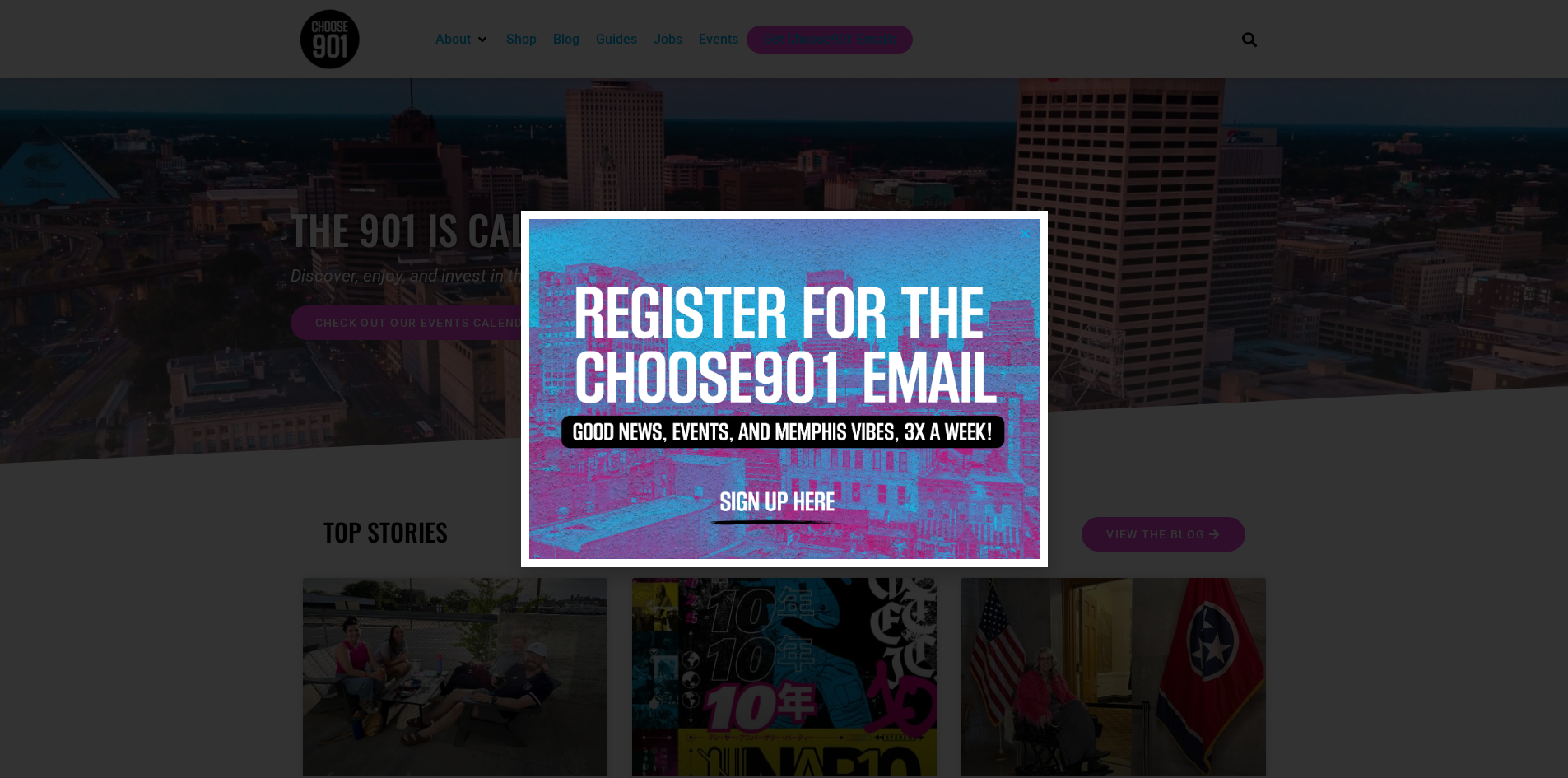
click at [1021, 230] on icon "Close" at bounding box center [1025, 233] width 12 height 12
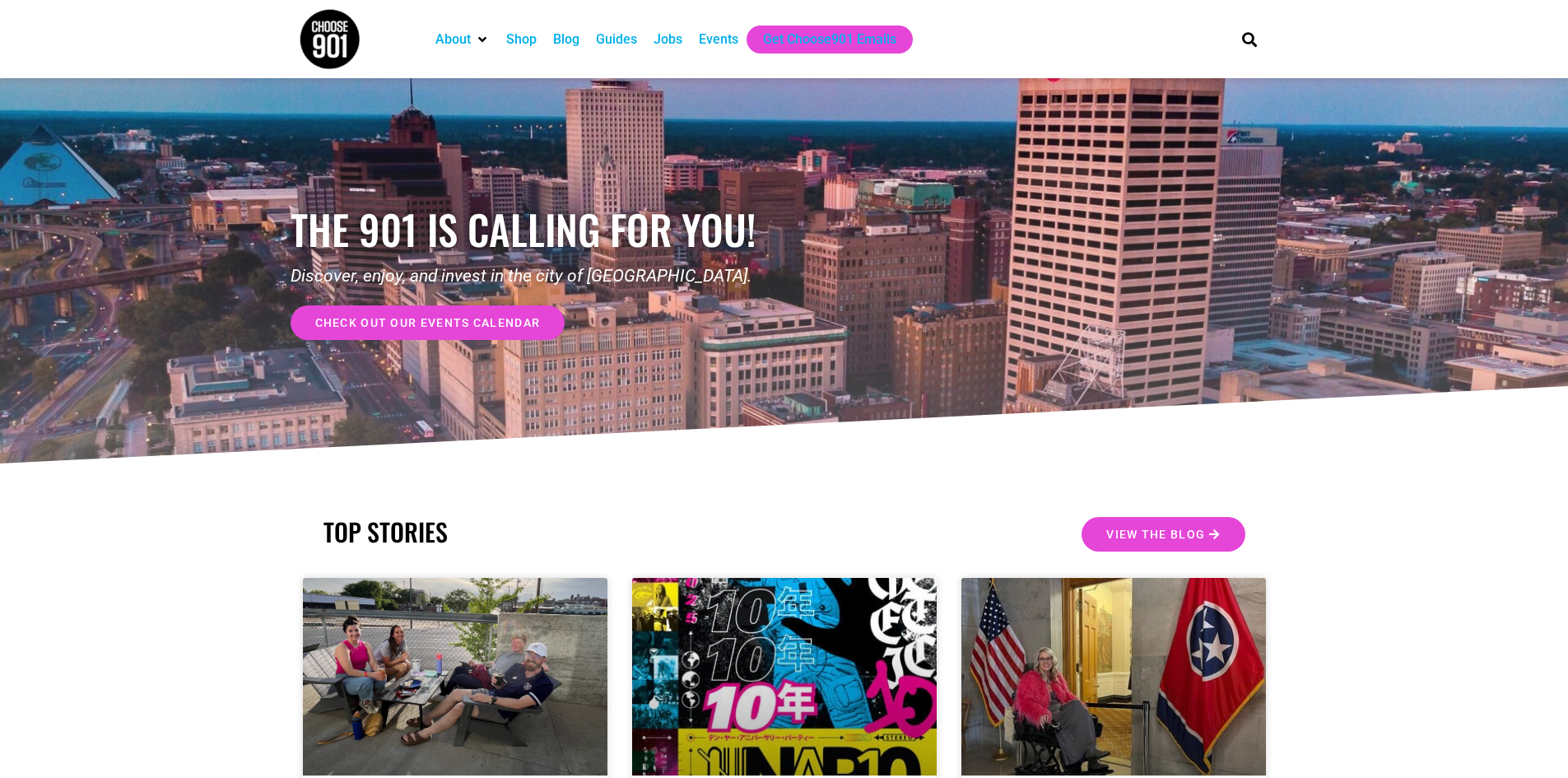
click at [455, 318] on span "check out our events calendar" at bounding box center [428, 322] width 225 height 11
click at [734, 33] on div "Events" at bounding box center [718, 39] width 39 height 20
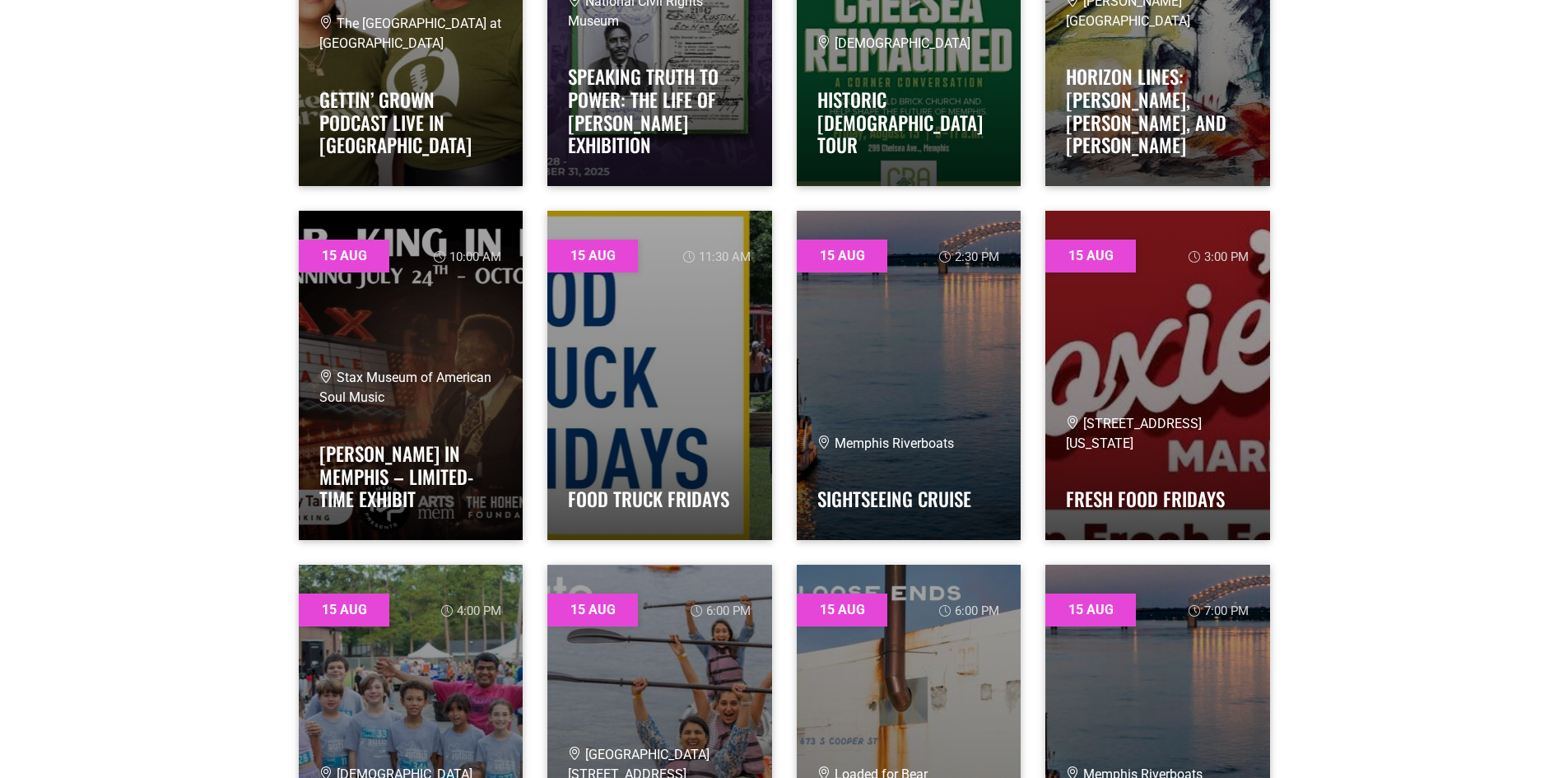
scroll to position [4529, 0]
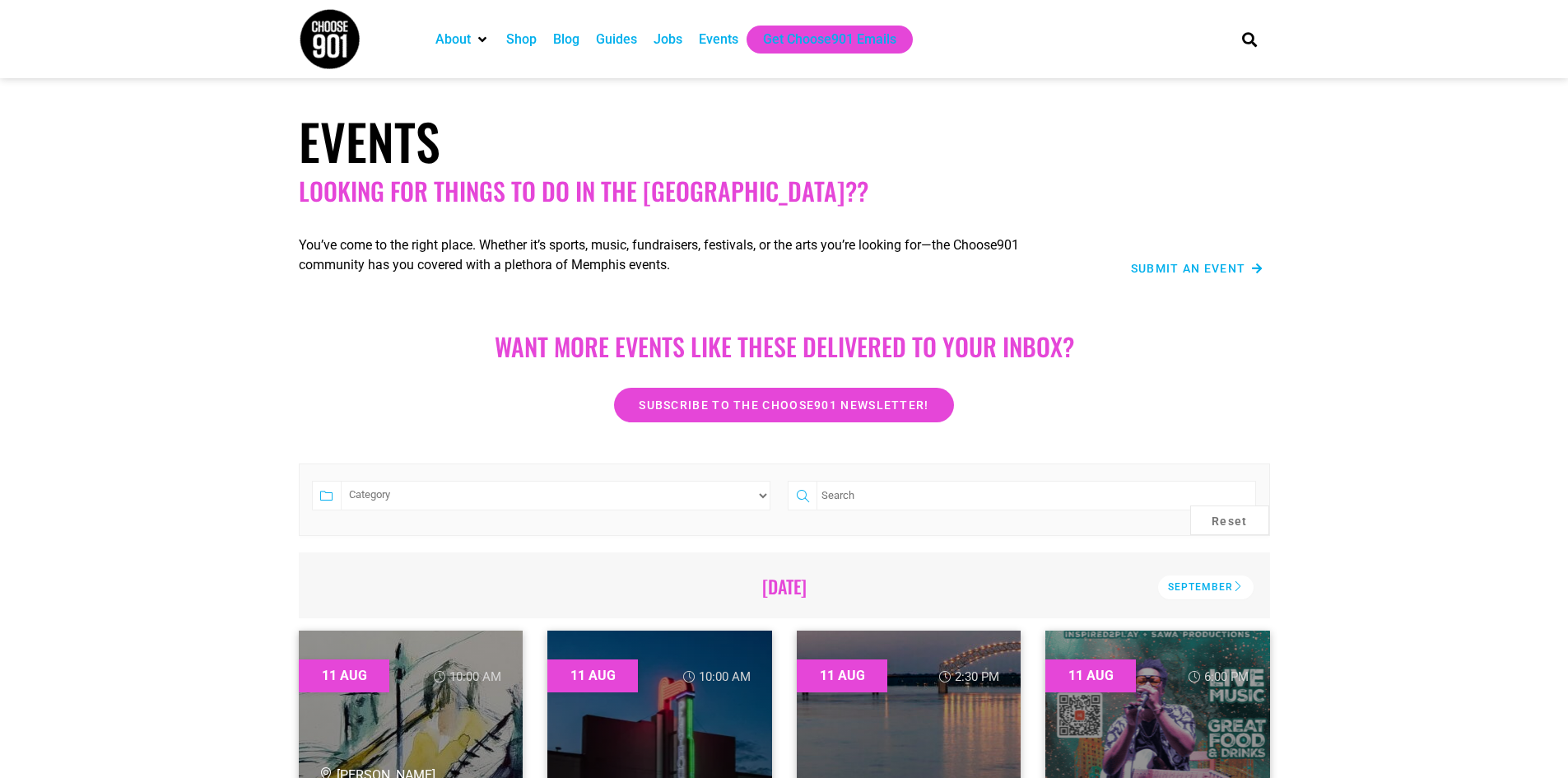
click at [731, 489] on select "Category Adults Only Career Comedy Education Family Friendly Festival Film Food…" at bounding box center [556, 496] width 431 height 30
select select "74"
click at [341, 481] on select "Category Adults Only Career Comedy Education Family Friendly Festival Film Food…" at bounding box center [556, 496] width 431 height 30
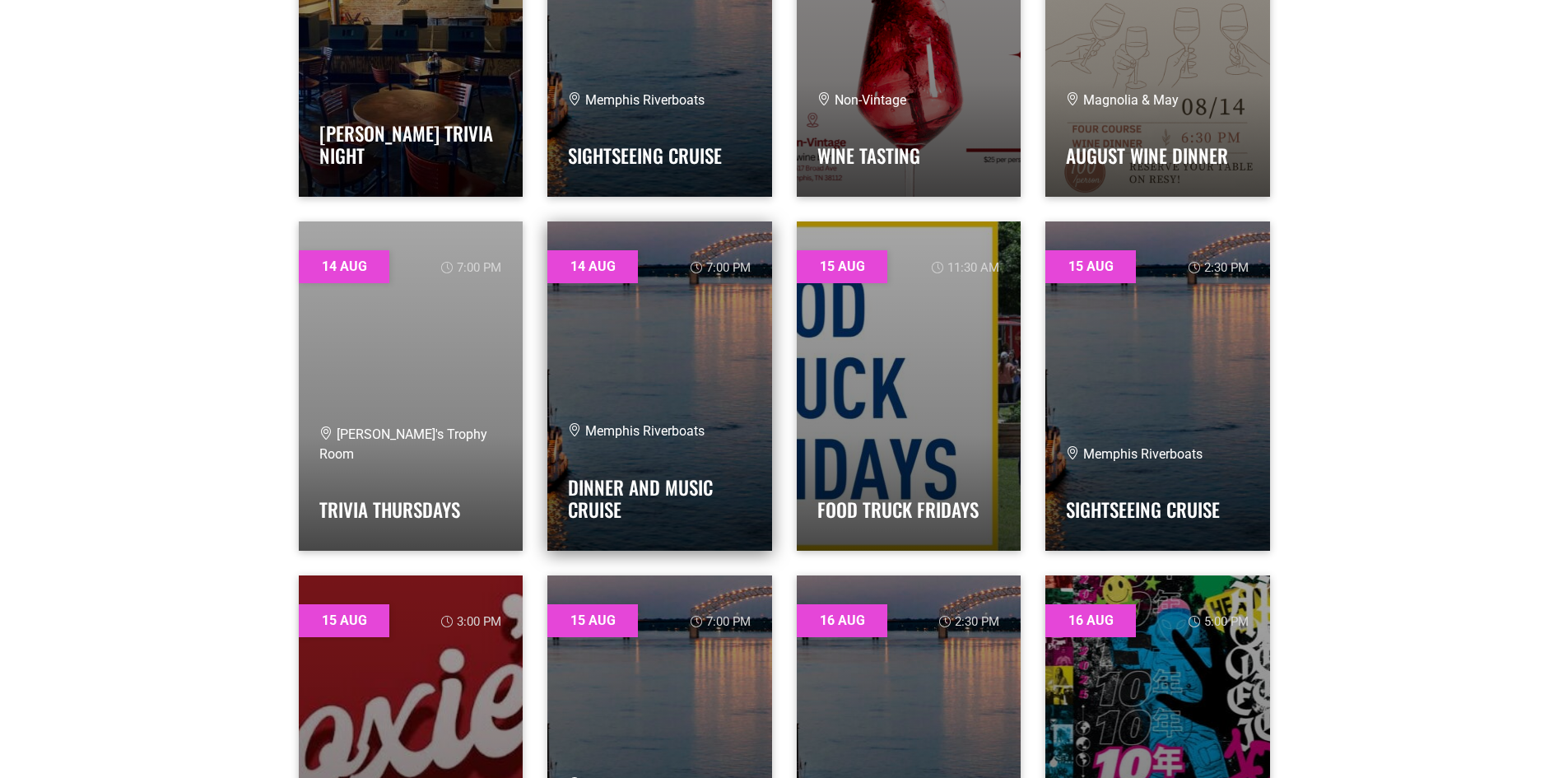
scroll to position [1153, 0]
